Goal: Task Accomplishment & Management: Complete application form

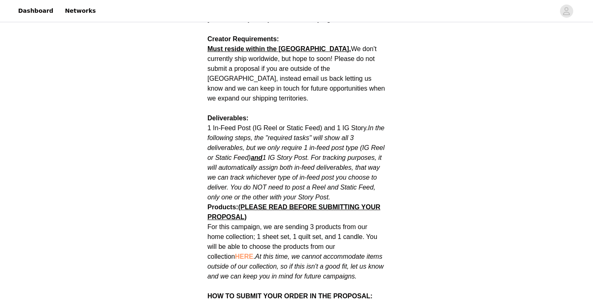
scroll to position [381, 0]
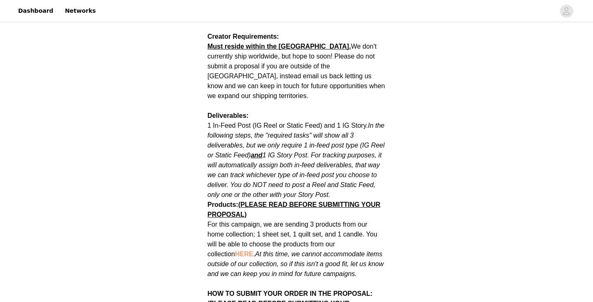
click at [235, 251] on span "HERE" at bounding box center [244, 254] width 18 height 7
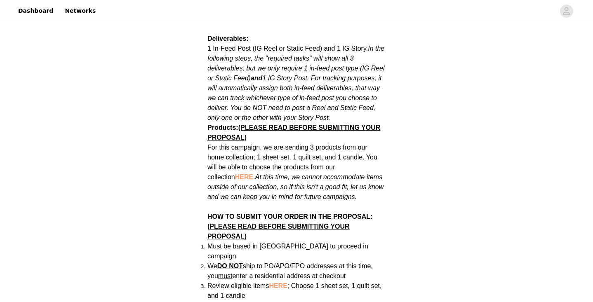
scroll to position [460, 0]
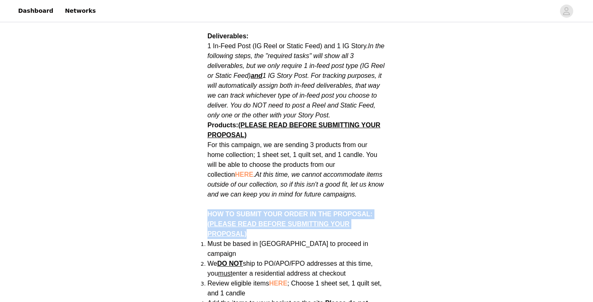
drag, startPoint x: 208, startPoint y: 206, endPoint x: 258, endPoint y: 224, distance: 53.0
click at [258, 224] on p "HOW TO SUBMIT YOUR ORDER IN THE PROPOSAL: (PLEASE READ BEFORE SUBMITTING YOUR P…" at bounding box center [296, 220] width 178 height 40
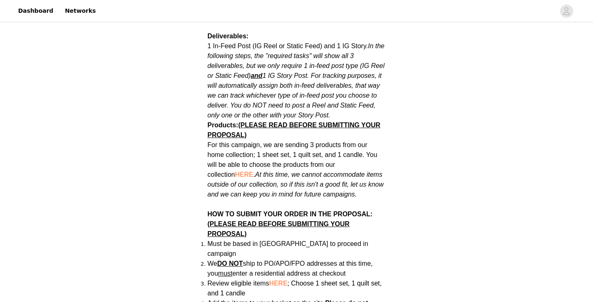
drag, startPoint x: 210, startPoint y: 235, endPoint x: 376, endPoint y: 252, distance: 166.7
click at [212, 280] on span "Review eligible items HERE ; Choose 1 sheet set, 1 quilt set, and 1 candle" at bounding box center [294, 288] width 174 height 17
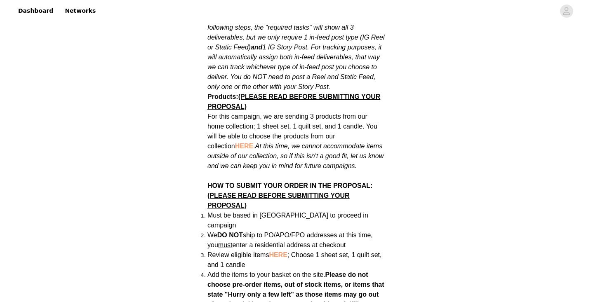
scroll to position [493, 0]
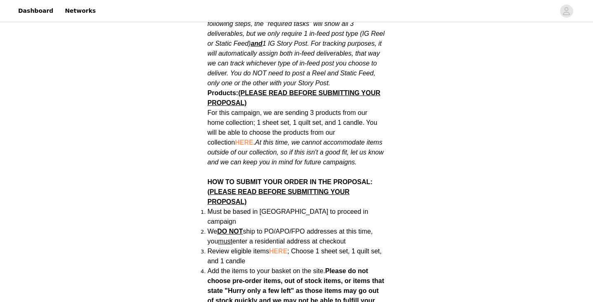
drag, startPoint x: 214, startPoint y: 249, endPoint x: 328, endPoint y: 255, distance: 114.8
click at [328, 266] on li "Add the items to your basket on the site. Please do not choose pre-order items,…" at bounding box center [296, 290] width 178 height 49
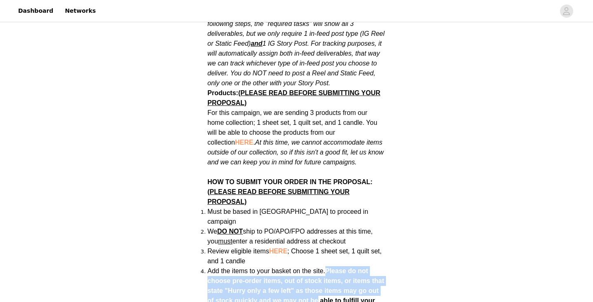
drag, startPoint x: 326, startPoint y: 251, endPoint x: 317, endPoint y: 281, distance: 32.0
click at [317, 281] on span "Add the items to your basket on the site. Please do not choose pre-order items,…" at bounding box center [295, 290] width 177 height 47
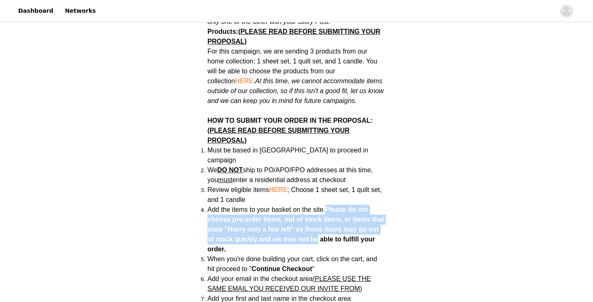
scroll to position [578, 0]
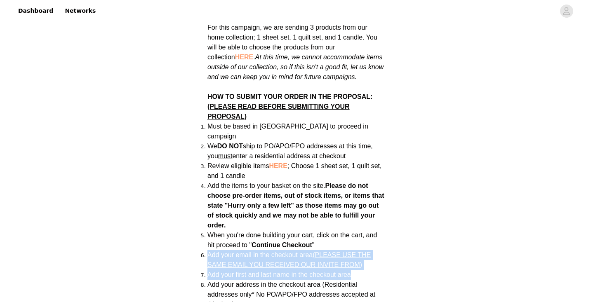
drag, startPoint x: 209, startPoint y: 236, endPoint x: 363, endPoint y: 253, distance: 154.8
click at [363, 254] on ol "Must be based in [GEOGRAPHIC_DATA] to proceed in campaign We DO NOT ship to PO/…" at bounding box center [296, 250] width 178 height 257
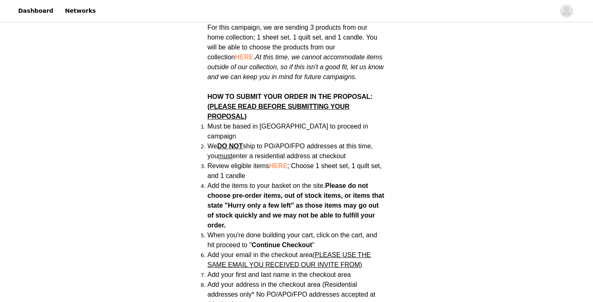
click at [362, 270] on li "Add your first and last name in the checkout area" at bounding box center [296, 275] width 178 height 10
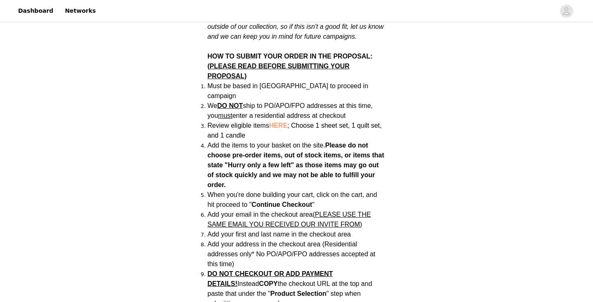
scroll to position [619, 0]
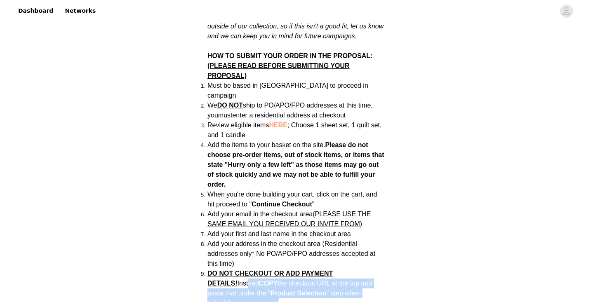
drag, startPoint x: 217, startPoint y: 264, endPoint x: 298, endPoint y: 280, distance: 82.4
click at [298, 280] on li "DO NOT CHECKOUT OR ADD PAYMENT DETAILS! Instead COPY the checkout URL at the to…" at bounding box center [296, 289] width 178 height 40
click at [227, 269] on li "DO NOT CHECKOUT OR ADD PAYMENT DETAILS! Instead COPY the checkout URL at the to…" at bounding box center [296, 289] width 178 height 40
drag, startPoint x: 233, startPoint y: 264, endPoint x: 277, endPoint y: 283, distance: 48.8
click at [277, 283] on li "DO NOT CHECKOUT OR ADD PAYMENT DETAILS! Instead COPY the checkout URL at the to…" at bounding box center [296, 289] width 178 height 40
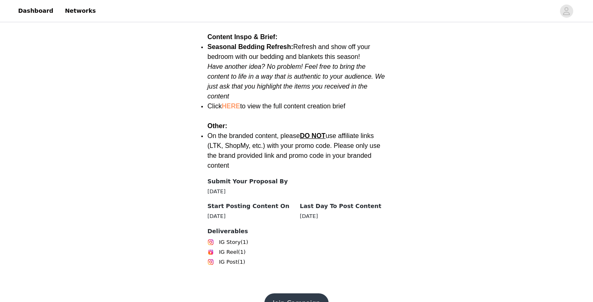
scroll to position [1145, 0]
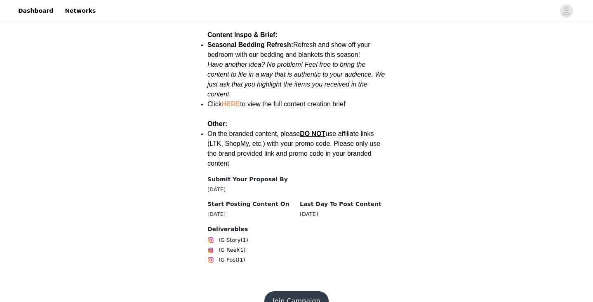
click at [286, 292] on button "Join Campaign" at bounding box center [296, 302] width 64 height 20
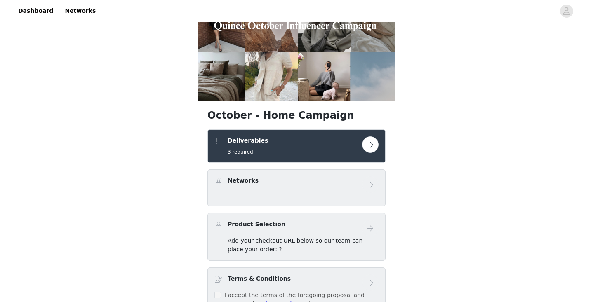
scroll to position [101, 0]
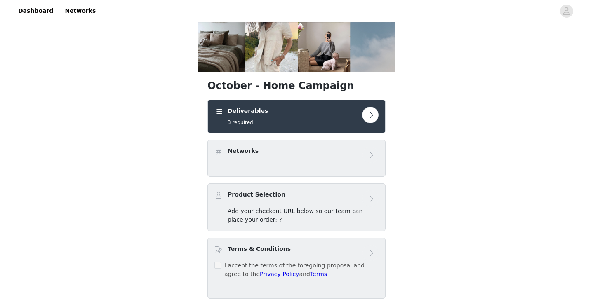
click at [372, 115] on button "button" at bounding box center [370, 115] width 16 height 16
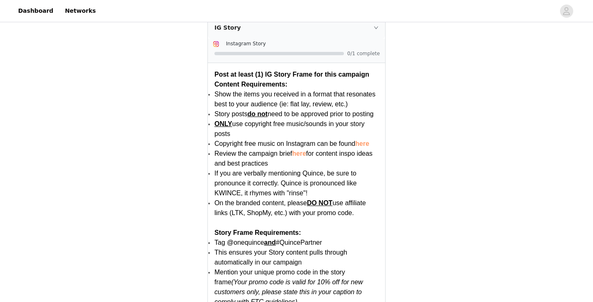
scroll to position [338, 0]
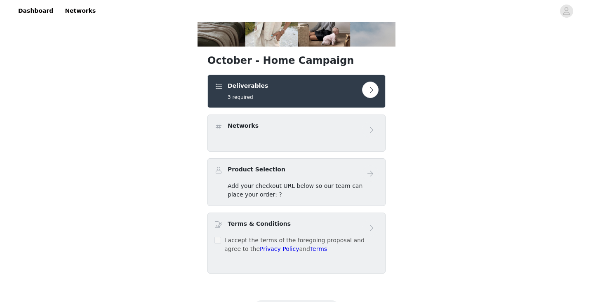
scroll to position [126, 0]
click at [370, 91] on button "button" at bounding box center [370, 89] width 16 height 16
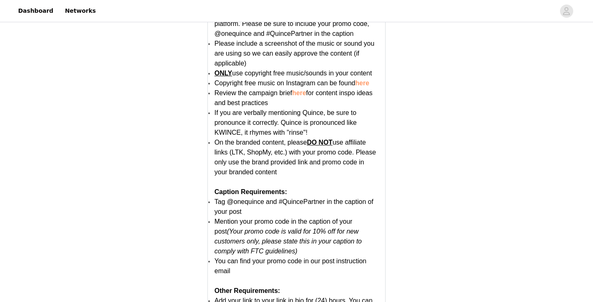
scroll to position [1650, 0]
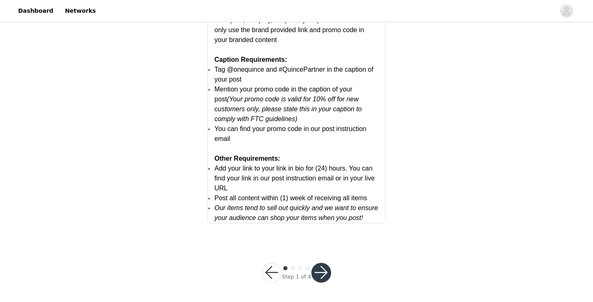
click at [320, 278] on button "button" at bounding box center [321, 273] width 20 height 20
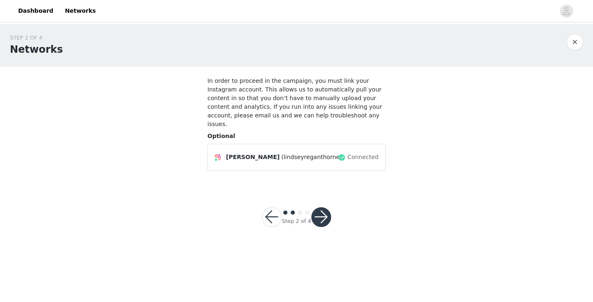
click at [321, 214] on button "button" at bounding box center [321, 217] width 20 height 20
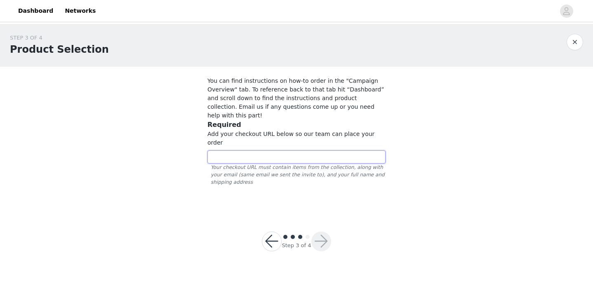
click at [248, 151] on input "text" at bounding box center [296, 157] width 178 height 13
paste input "https://www.quince.com/checkout?checkoutId=8003ffbe-1a1e-40a8-8c10-70f950cff0ad…"
type input "https://www.quince.com/checkout?checkoutId=8003ffbe-1a1e-40a8-8c10-70f950cff0ad…"
click at [318, 232] on button "button" at bounding box center [321, 242] width 20 height 20
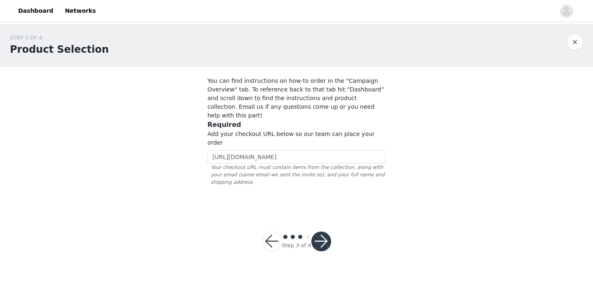
scroll to position [0, 0]
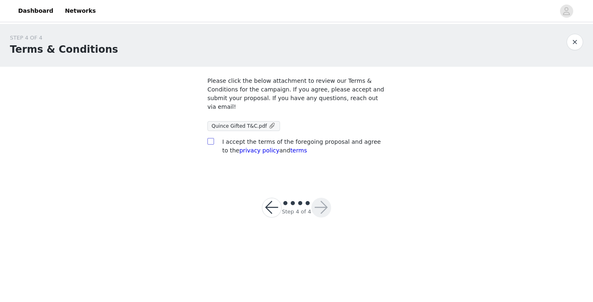
click at [211, 138] on input "checkbox" at bounding box center [210, 141] width 6 height 6
checkbox input "true"
click at [321, 198] on button "button" at bounding box center [321, 208] width 20 height 20
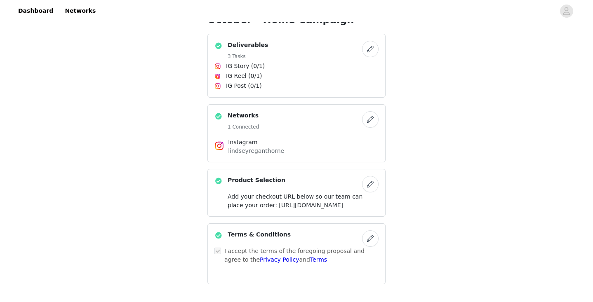
scroll to position [245, 0]
